Goal: Information Seeking & Learning: Learn about a topic

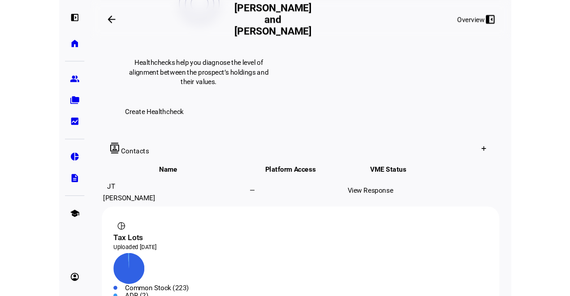
scroll to position [449, 0]
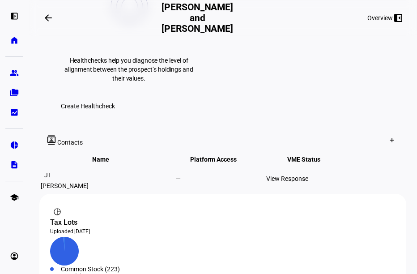
click at [300, 175] on div "View Response" at bounding box center [310, 178] width 89 height 7
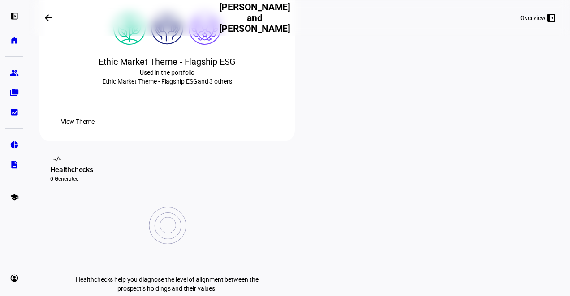
scroll to position [228, 0]
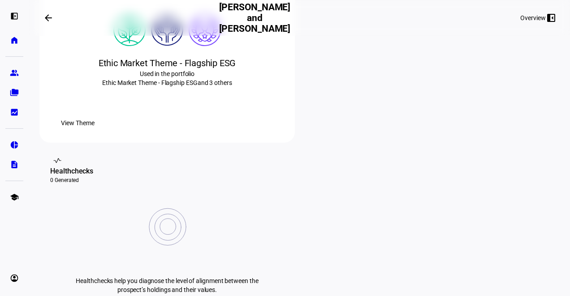
click at [94, 132] on span "View Theme" at bounding box center [78, 123] width 34 height 18
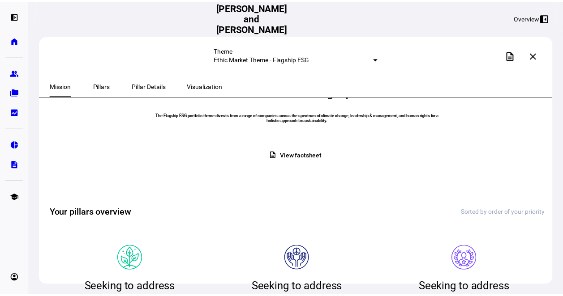
scroll to position [79, 0]
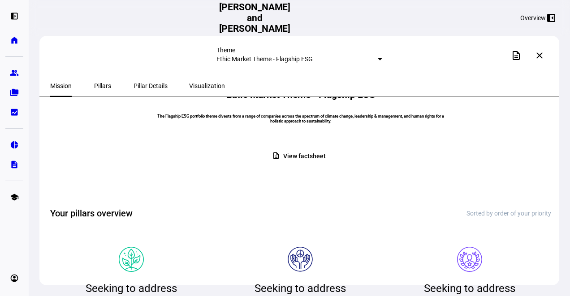
click at [304, 165] on span "View factsheet" at bounding box center [304, 156] width 42 height 17
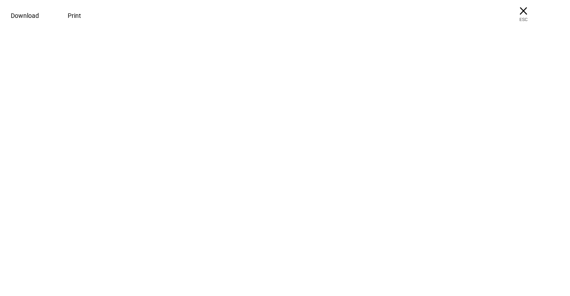
click at [45, 45] on mat-spinner at bounding box center [22, 22] width 45 height 45
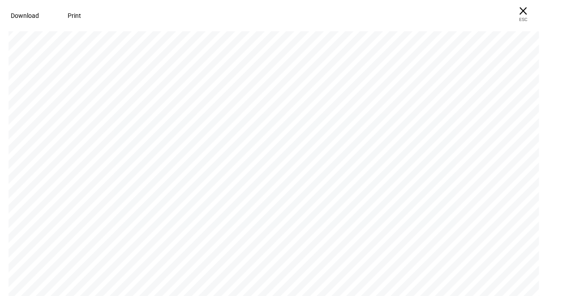
scroll to position [0, 0]
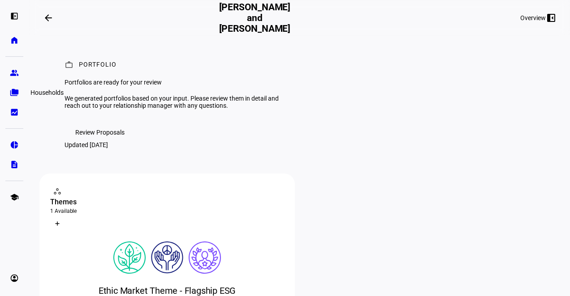
click at [14, 92] on eth-mat-symbol "folder_copy" at bounding box center [14, 92] width 9 height 9
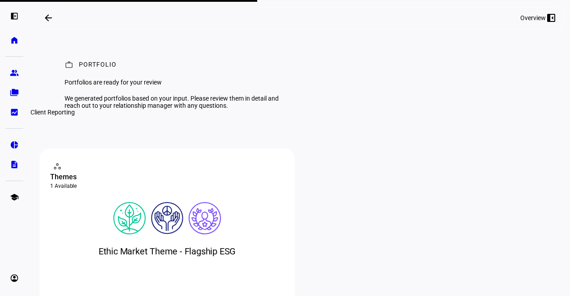
click at [13, 111] on eth-mat-symbol "bid_landscape" at bounding box center [14, 112] width 9 height 9
